Goal: Transaction & Acquisition: Book appointment/travel/reservation

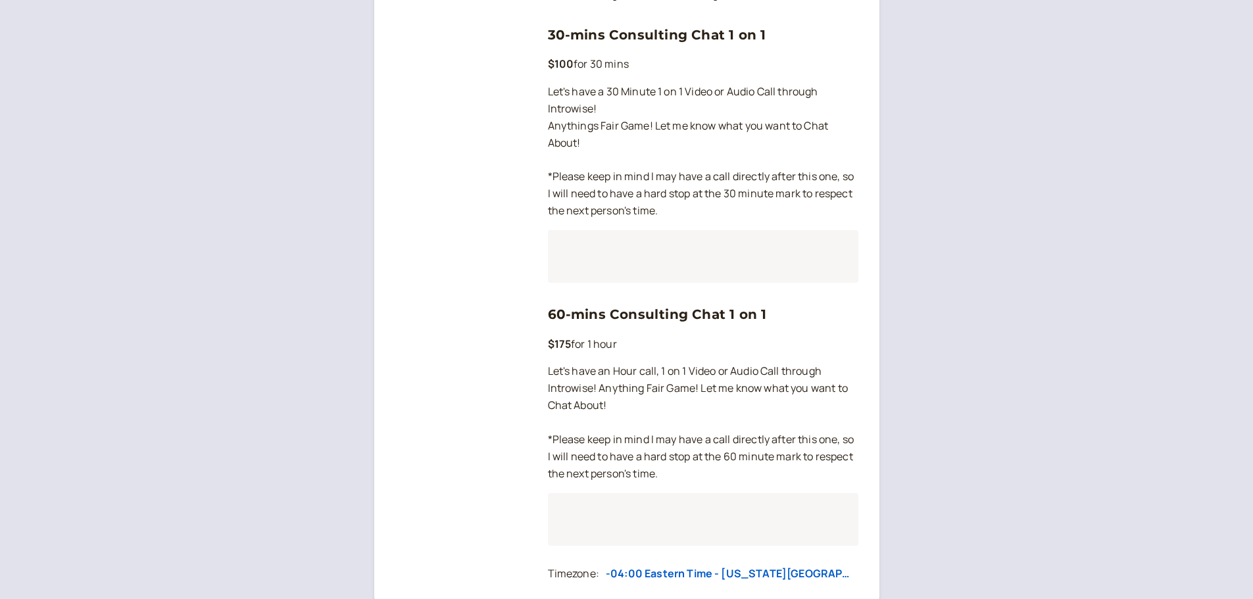
scroll to position [983, 0]
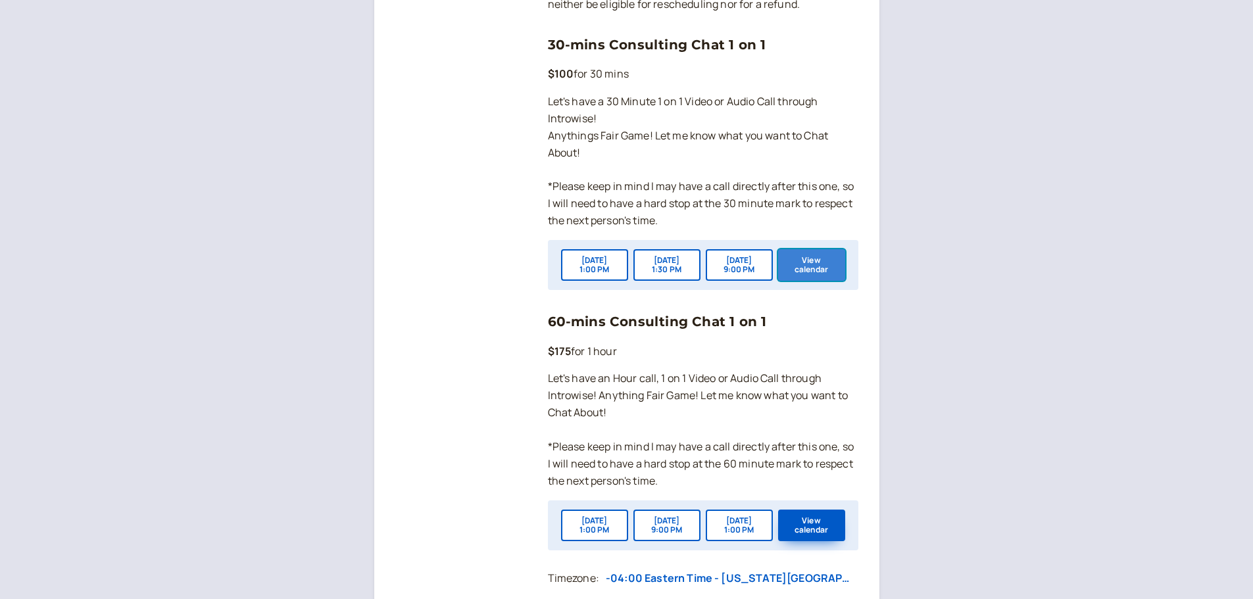
click at [814, 281] on button "View calendar" at bounding box center [811, 265] width 67 height 32
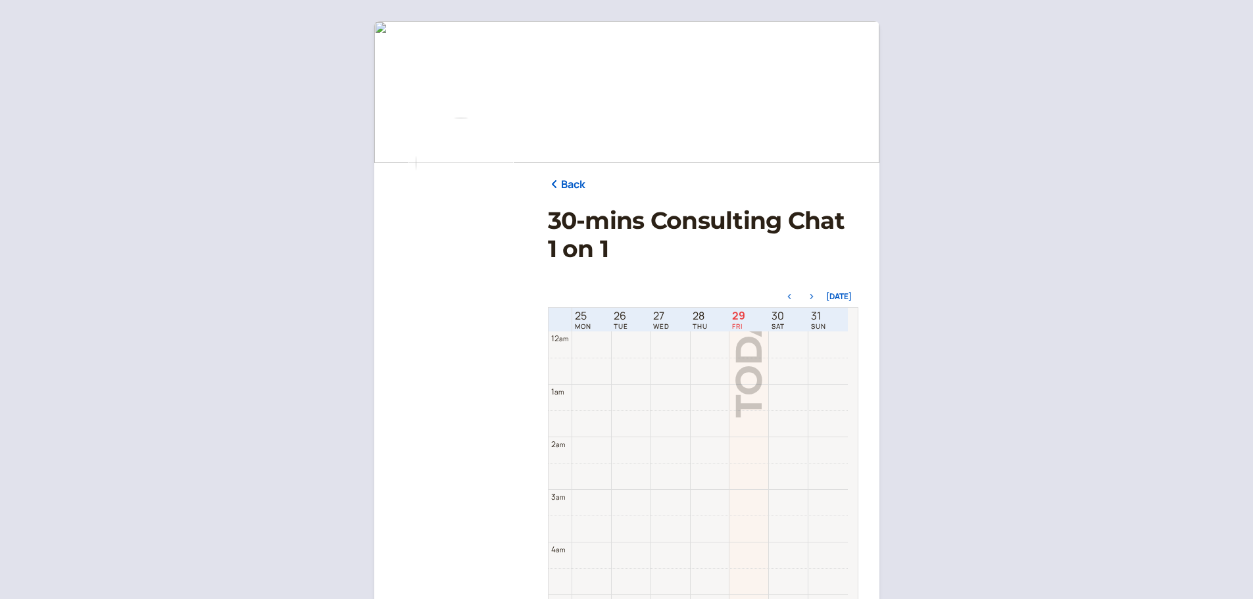
scroll to position [422, 0]
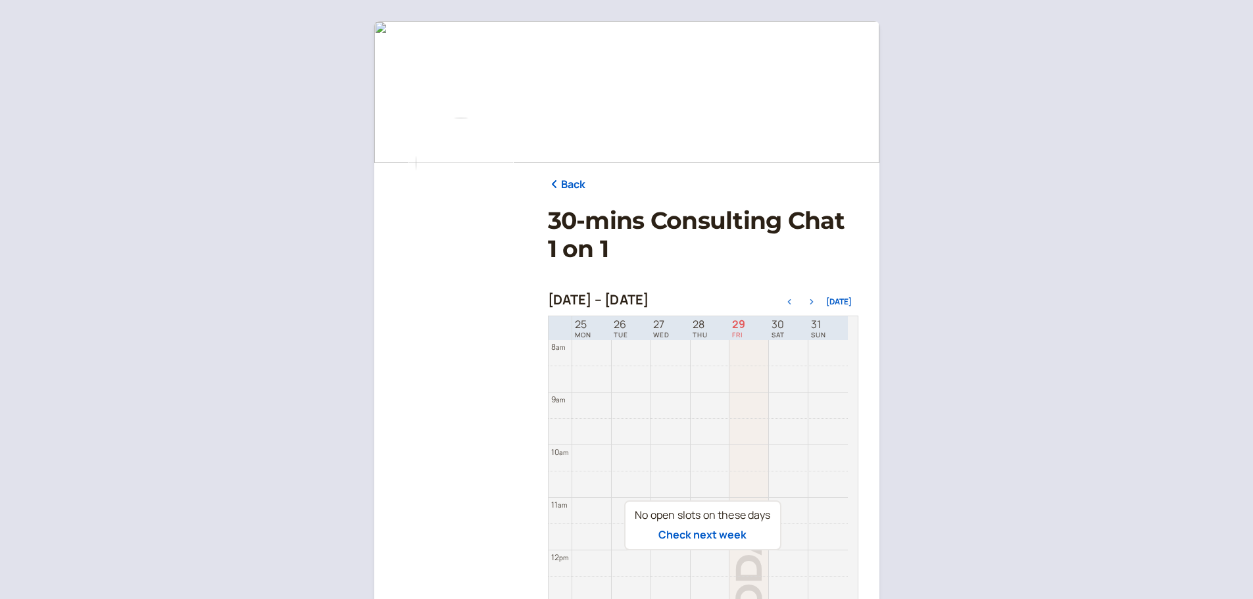
click at [810, 302] on icon "button" at bounding box center [812, 301] width 16 height 5
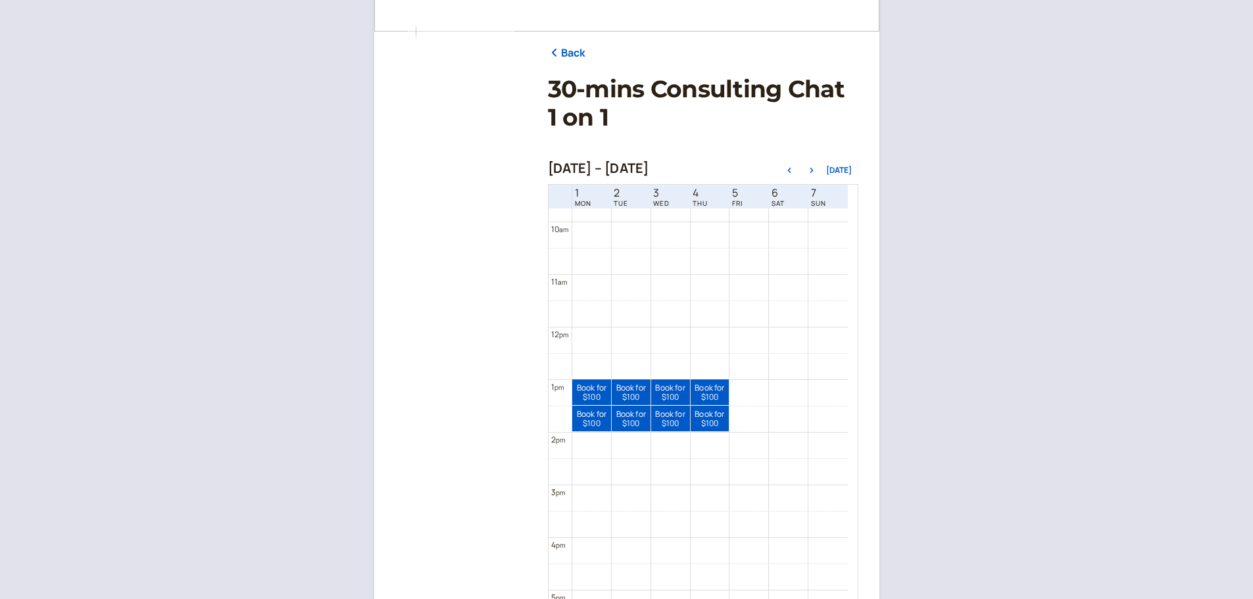
scroll to position [487, 0]
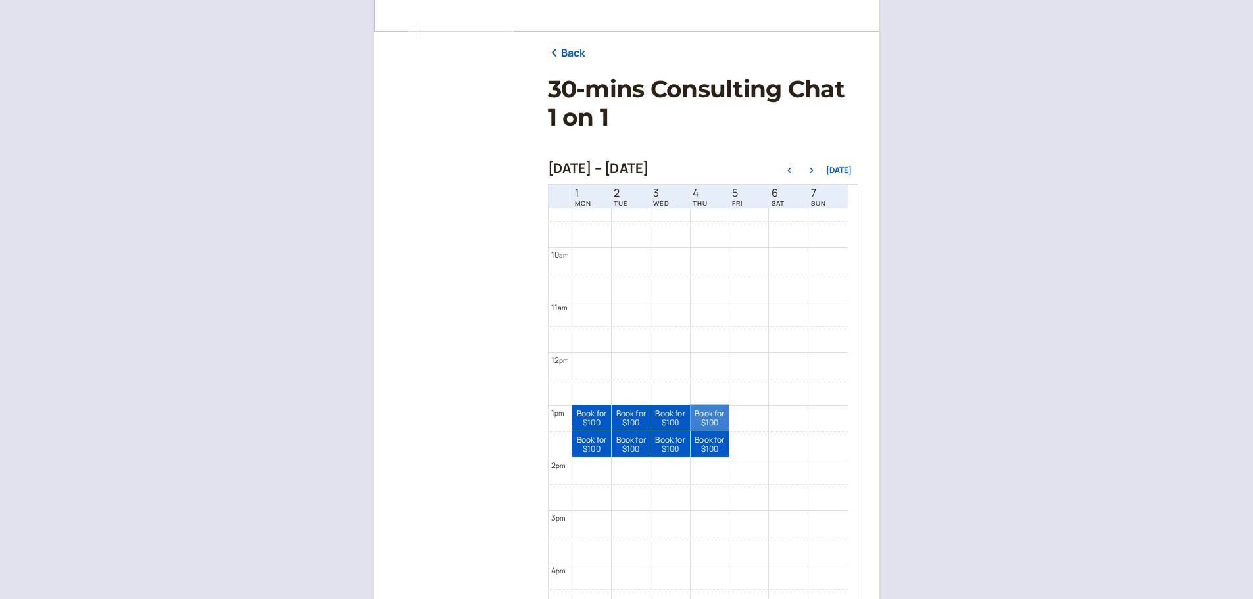
click at [707, 412] on link "Book for $100 $100" at bounding box center [710, 418] width 39 height 26
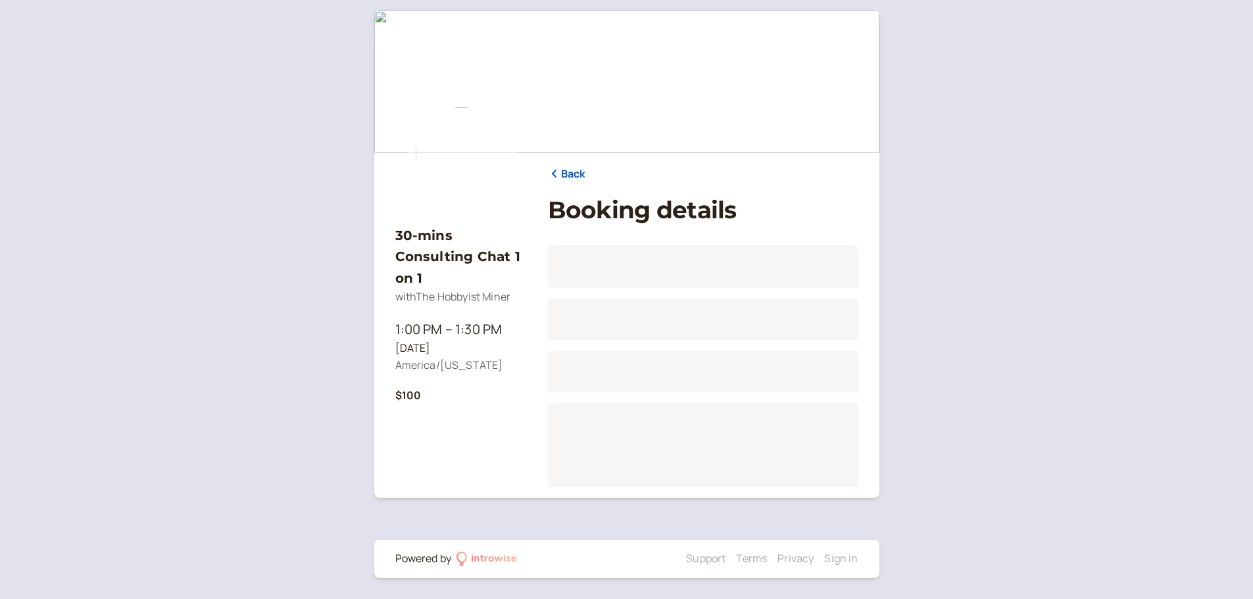
scroll to position [11, 0]
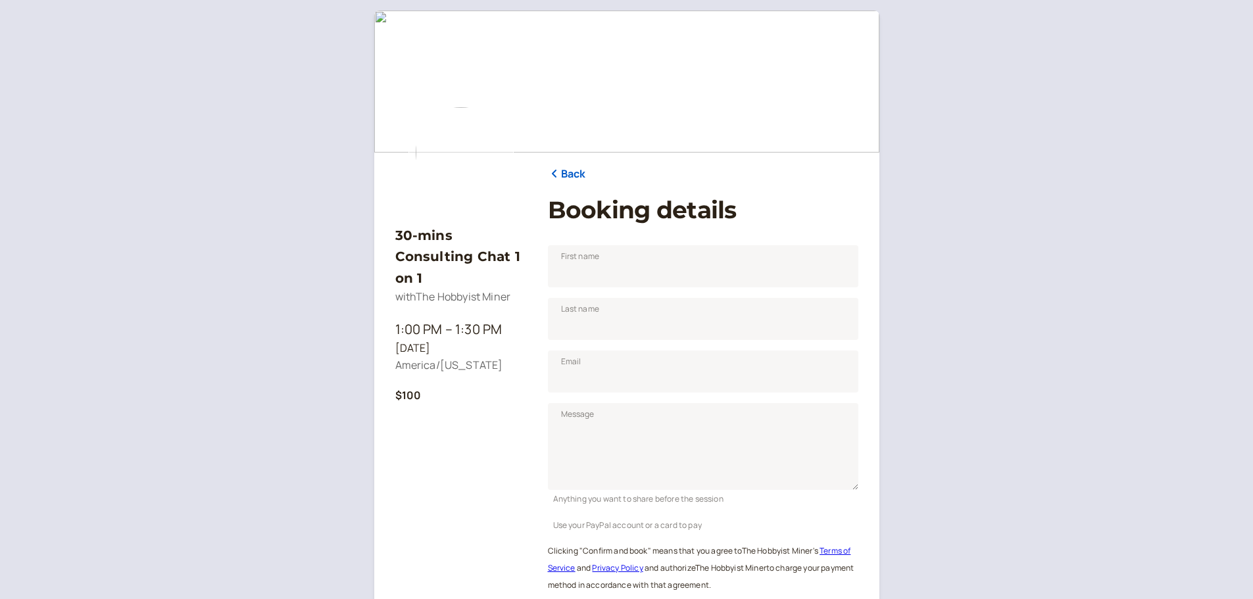
scroll to position [160, 0]
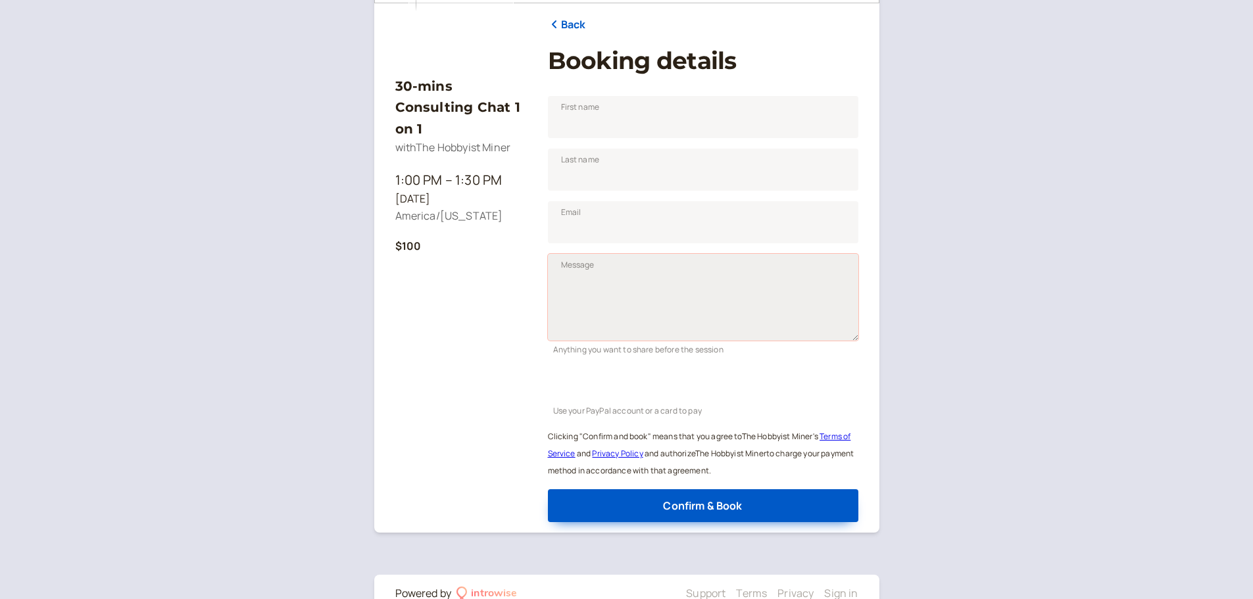
click at [610, 288] on textarea "Message" at bounding box center [703, 297] width 310 height 87
click at [608, 117] on input "First name" at bounding box center [703, 117] width 310 height 42
type input "[PERSON_NAME]"
type input "[EMAIL_ADDRESS][DOMAIN_NAME]"
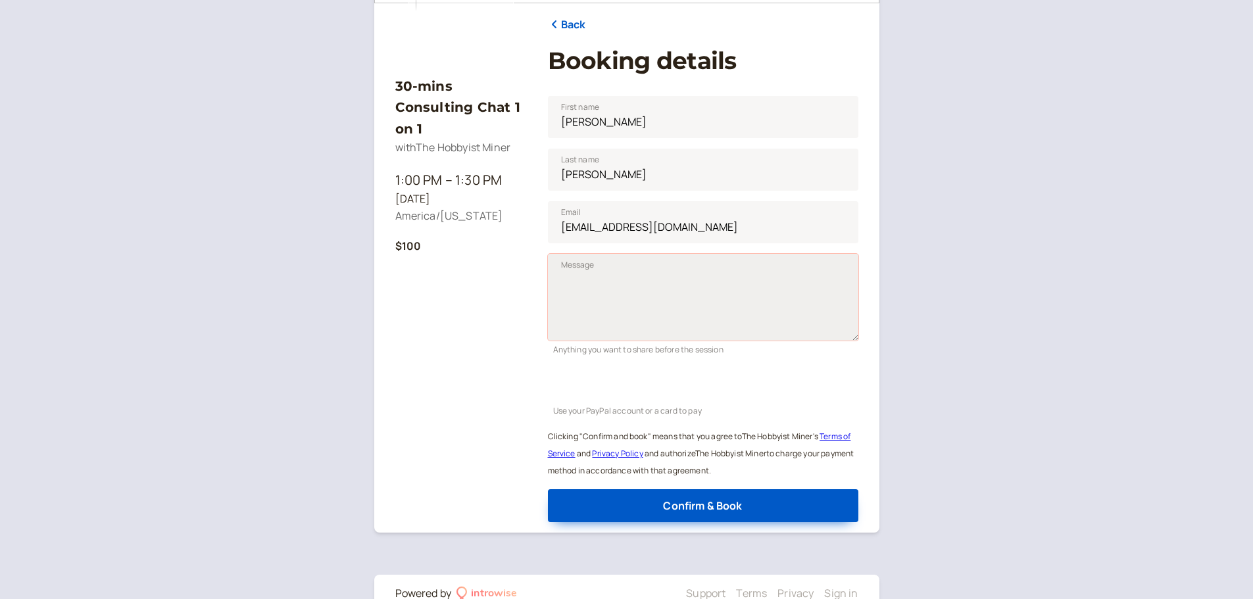
click at [663, 274] on textarea "Message" at bounding box center [703, 297] width 310 height 87
click at [668, 280] on textarea "Per my email, this is to trouble" at bounding box center [703, 297] width 310 height 87
click at [737, 286] on textarea "Per my email, this is to begin trouble" at bounding box center [703, 297] width 310 height 87
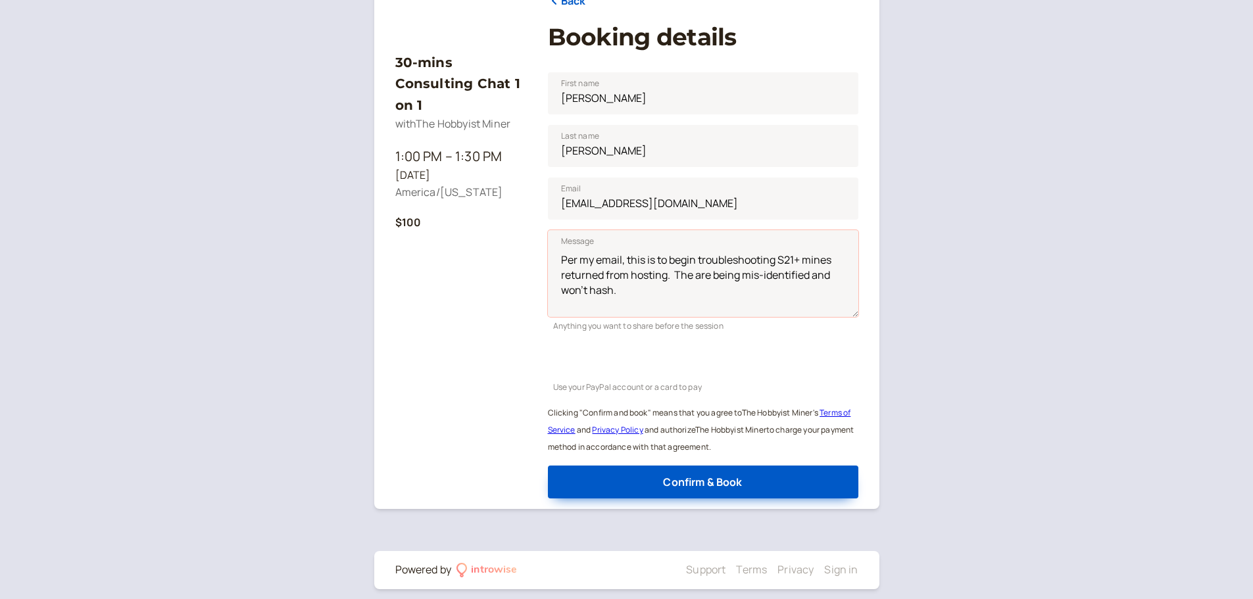
scroll to position [195, 0]
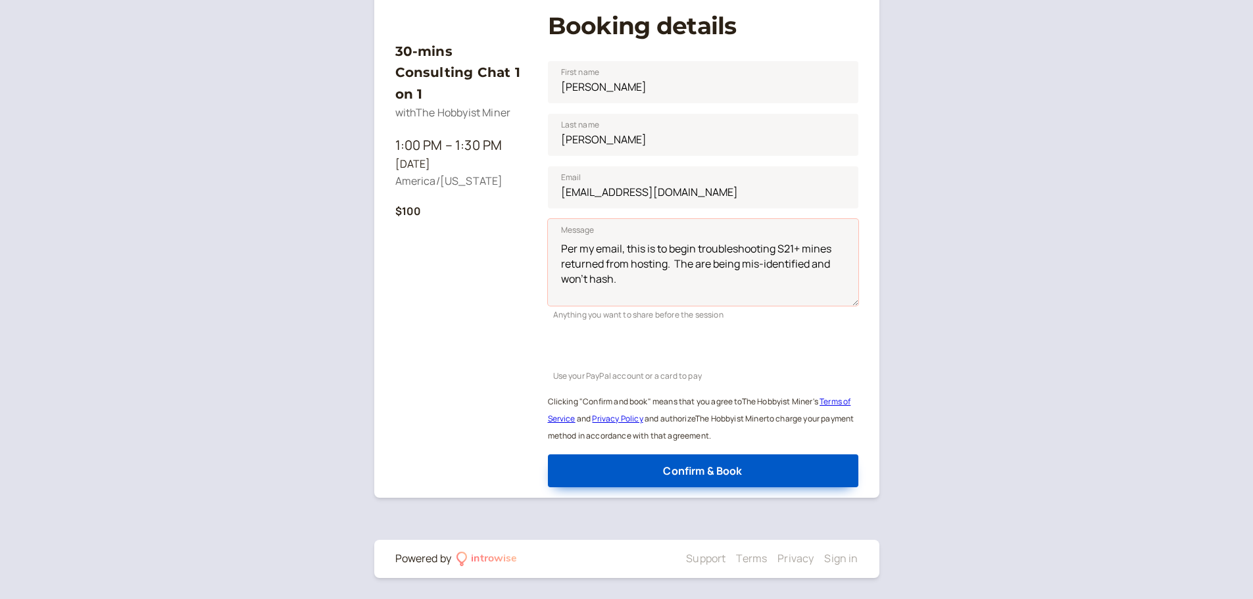
type textarea "Per my email, this is to begin troubleshooting S21+ mines returned from hosting…"
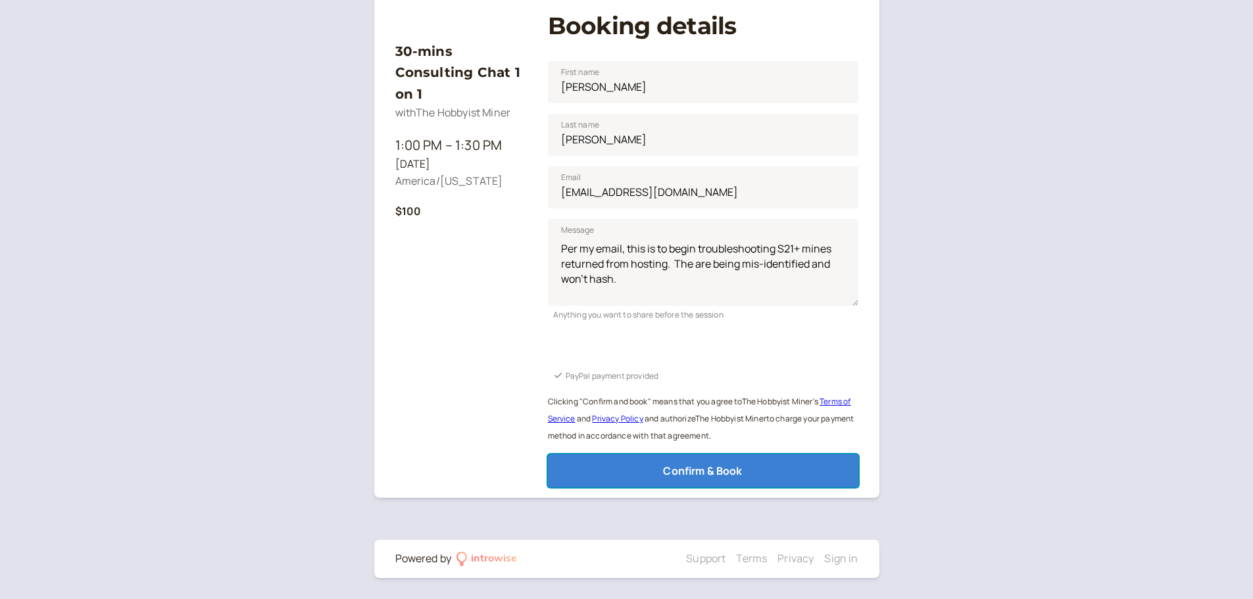
click at [685, 470] on span "Confirm & Book" at bounding box center [702, 471] width 79 height 14
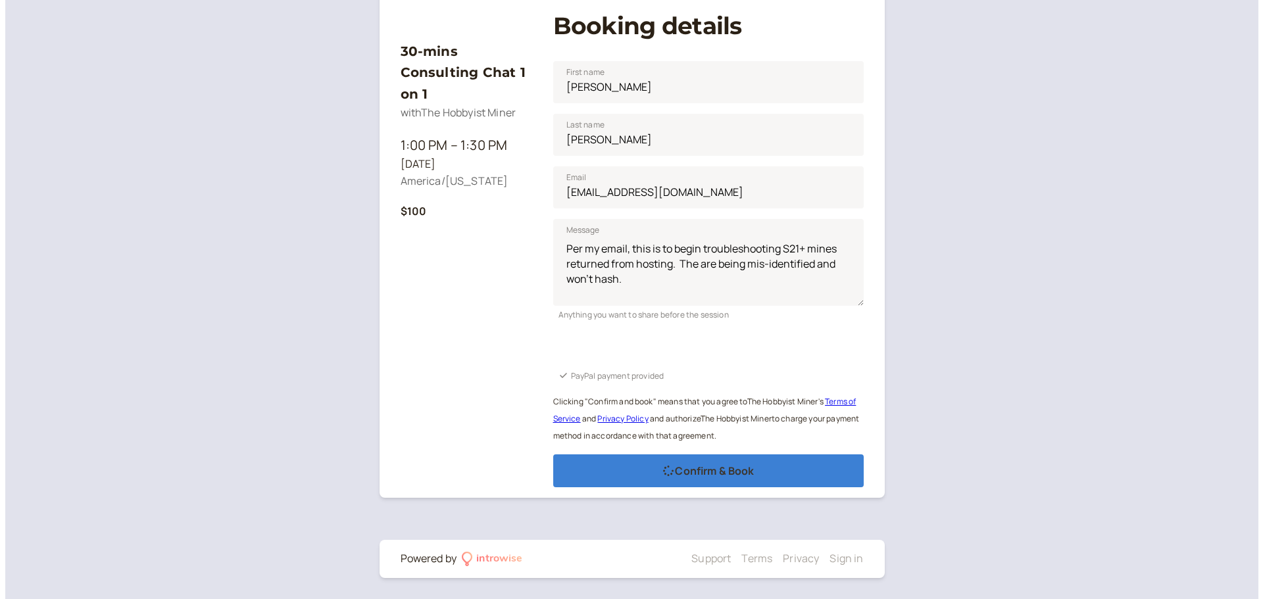
scroll to position [0, 0]
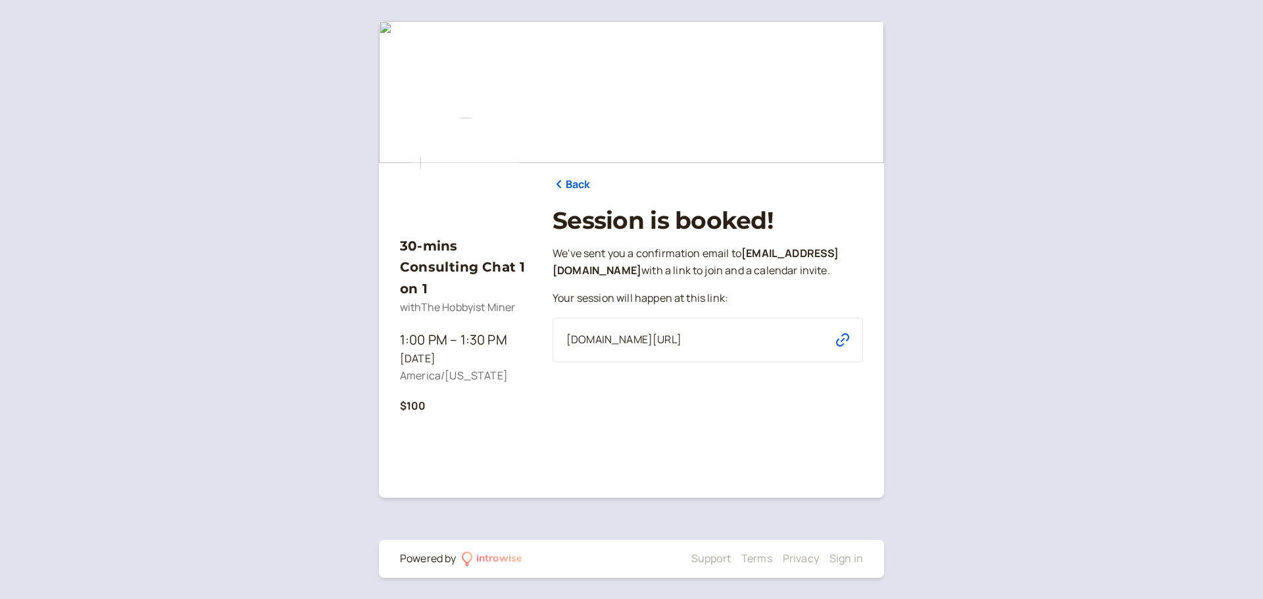
click at [845, 347] on icon "button" at bounding box center [842, 339] width 13 height 13
